Goal: Information Seeking & Learning: Learn about a topic

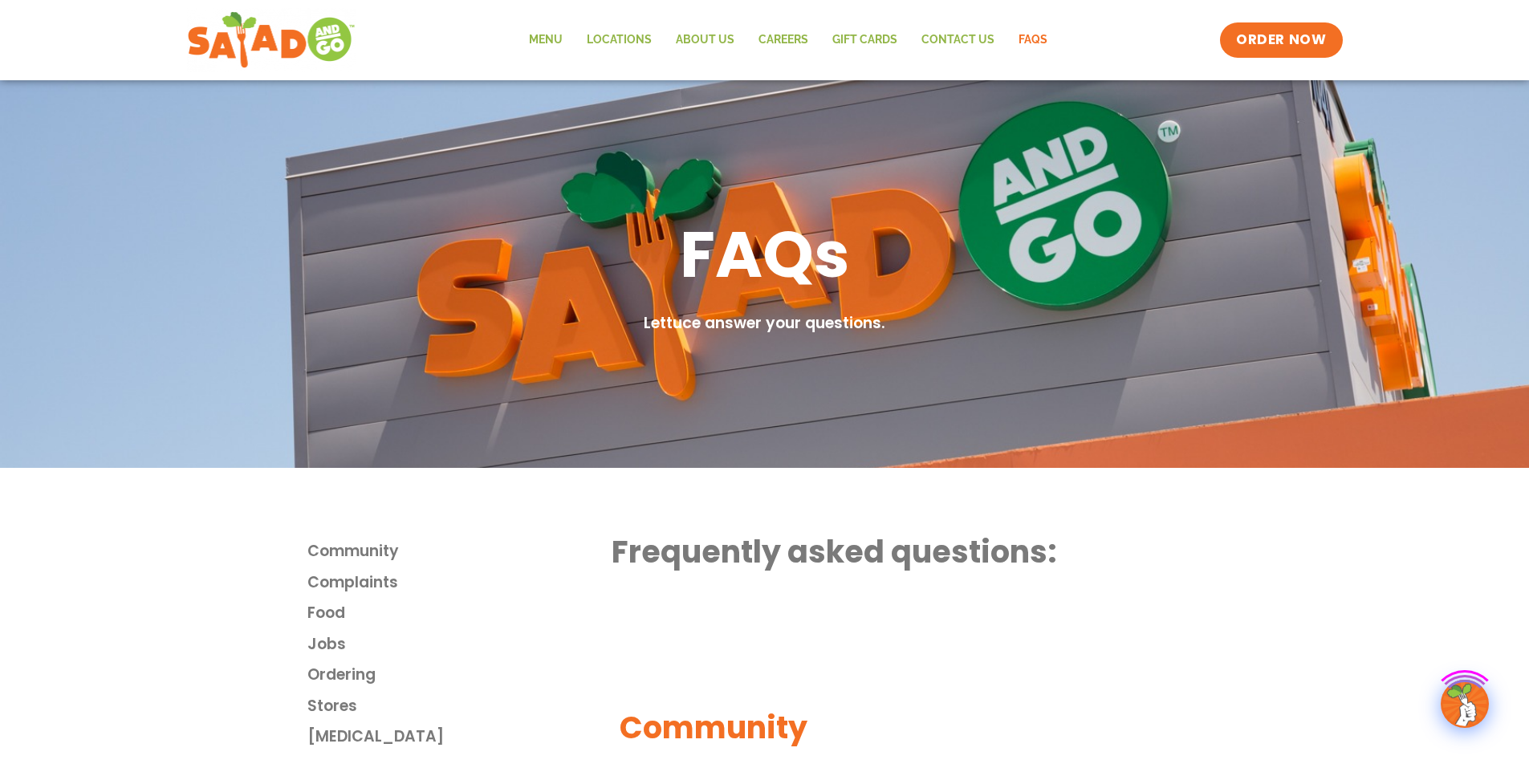
scroll to position [321, 0]
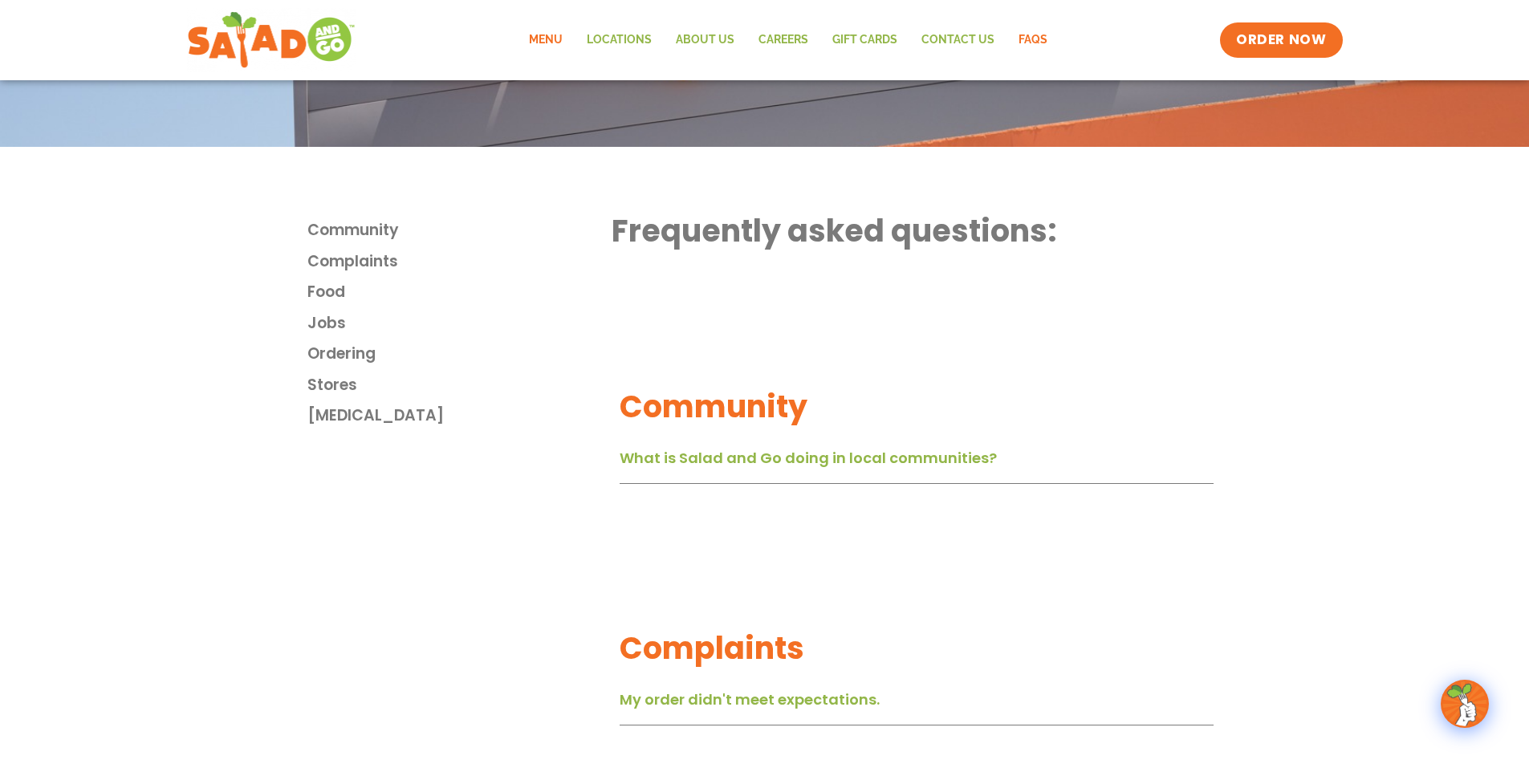
click at [551, 33] on link "Menu" at bounding box center [546, 40] width 58 height 37
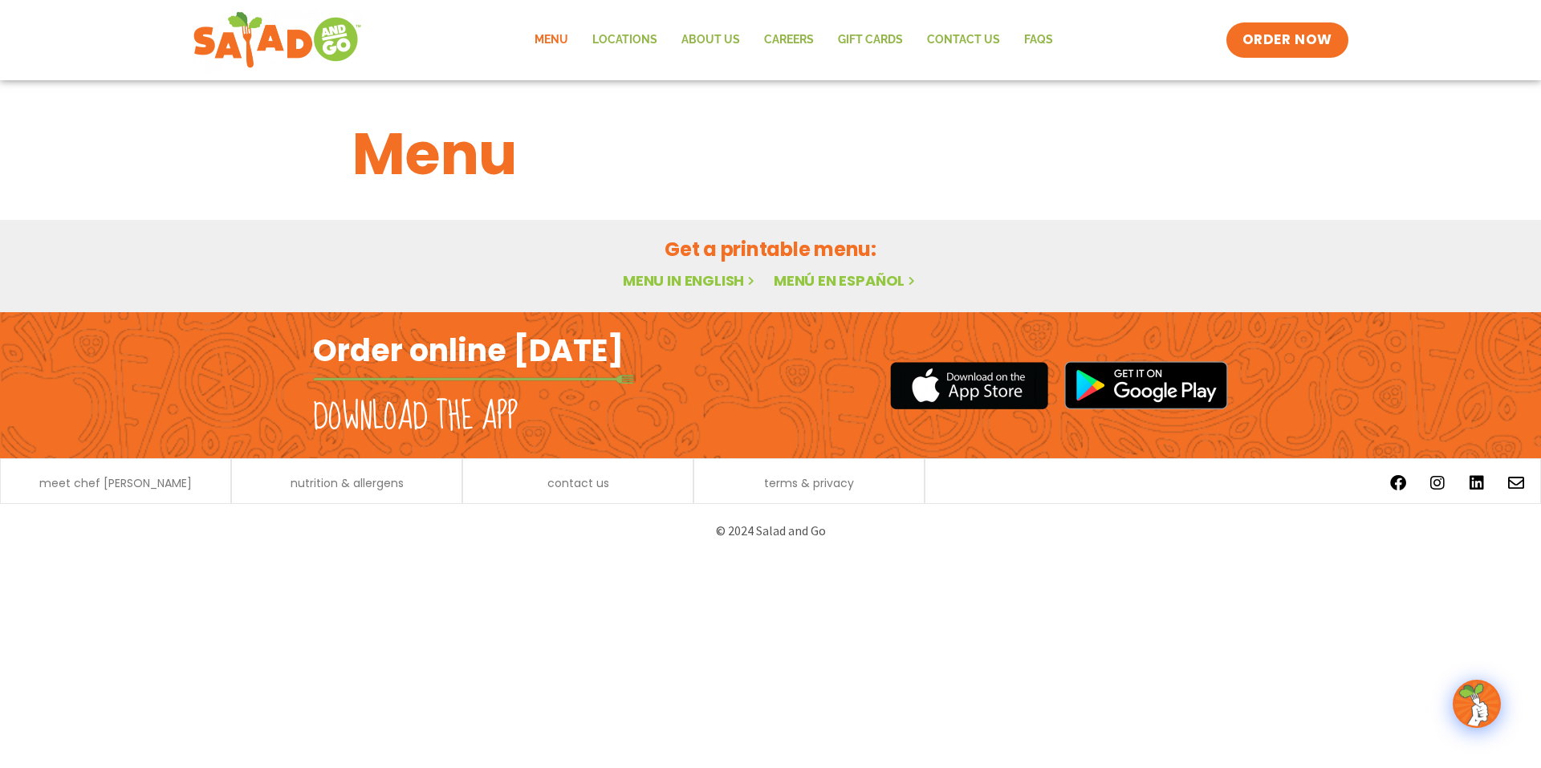
click at [728, 286] on link "Menu in English" at bounding box center [690, 280] width 135 height 20
click at [347, 483] on span "nutrition & allergens" at bounding box center [347, 483] width 113 height 11
